Goal: Find specific page/section: Find specific page/section

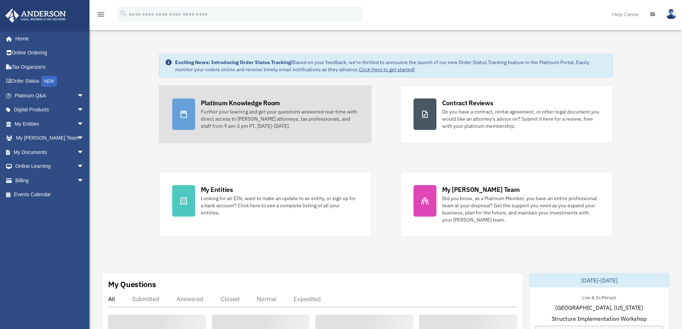
click at [247, 113] on div "Further your learning and get your questions answered real-time with direct acc…" at bounding box center [279, 118] width 157 height 21
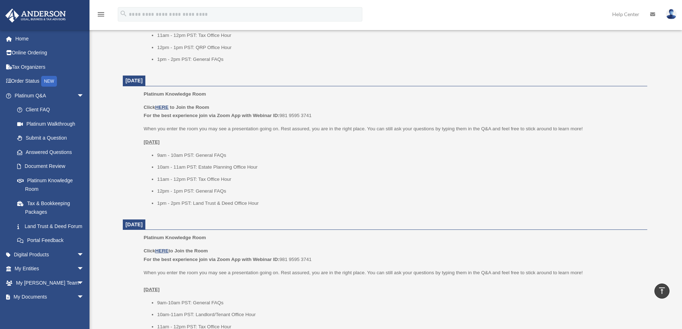
scroll to position [394, 0]
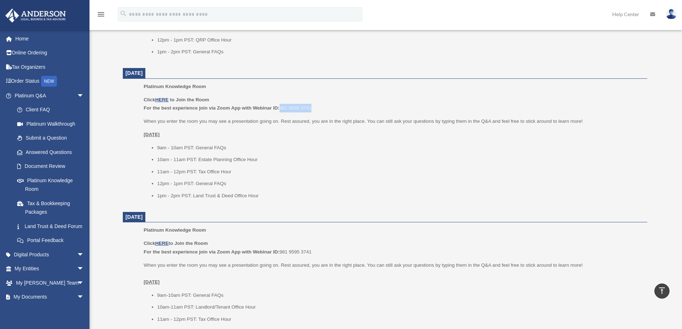
drag, startPoint x: 322, startPoint y: 107, endPoint x: 282, endPoint y: 111, distance: 40.3
click at [282, 111] on p "Click HERE to Join the Room For the best experience join via Zoom App with Webi…" at bounding box center [392, 104] width 498 height 17
copy p "981 9595 3741"
